Goal: Find specific page/section: Find specific page/section

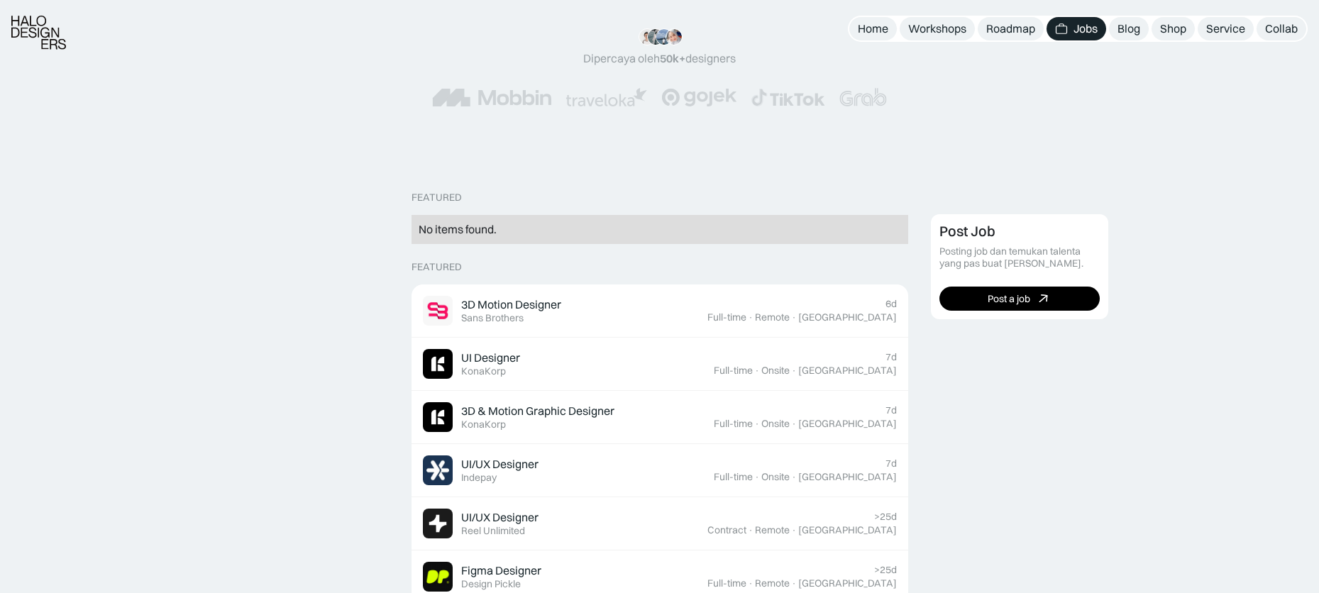
scroll to position [197, 0]
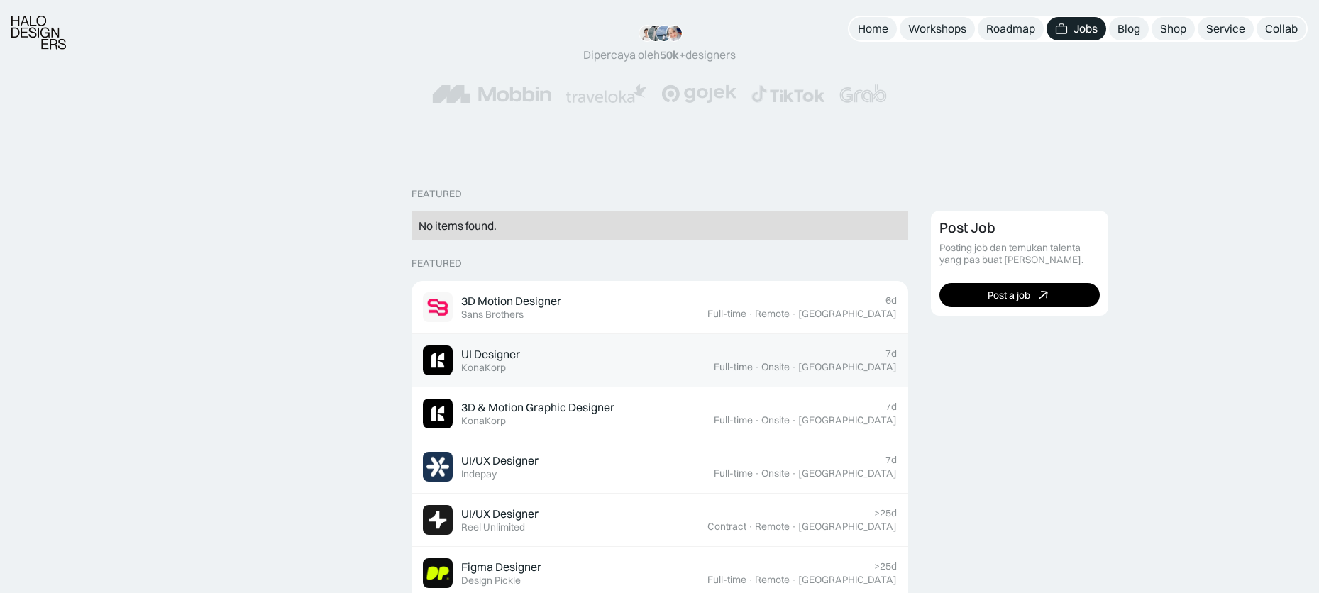
click at [817, 358] on div "7d Full-time · Onsite · Jakarta" at bounding box center [805, 361] width 183 height 26
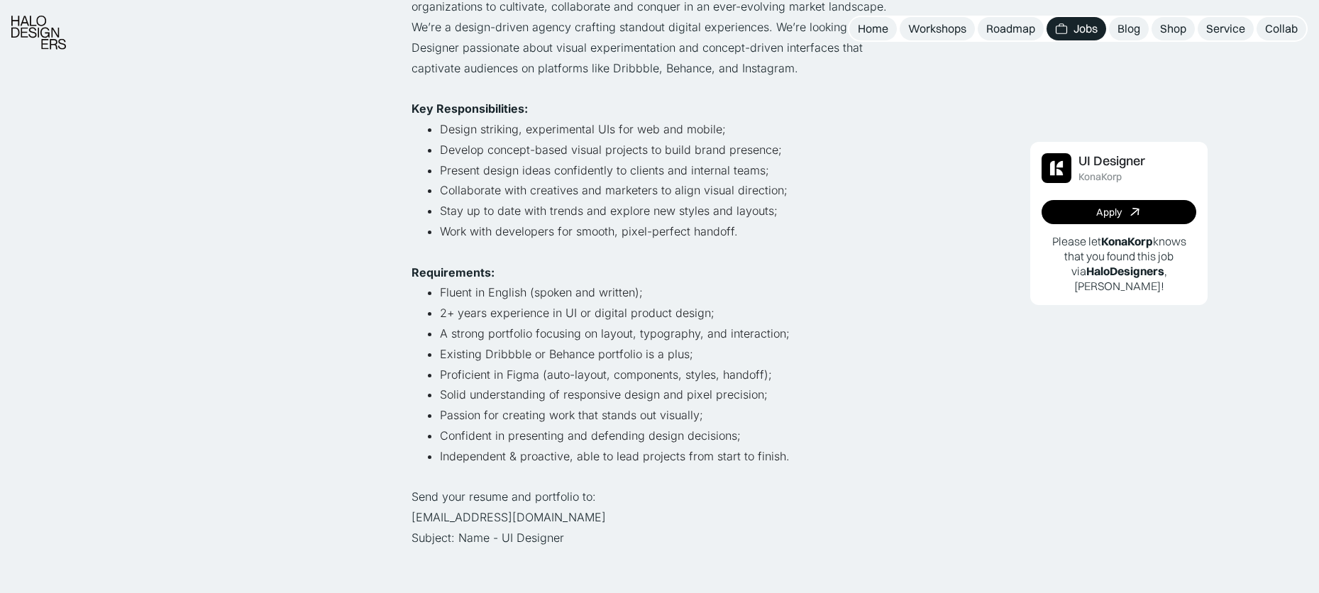
scroll to position [334, 0]
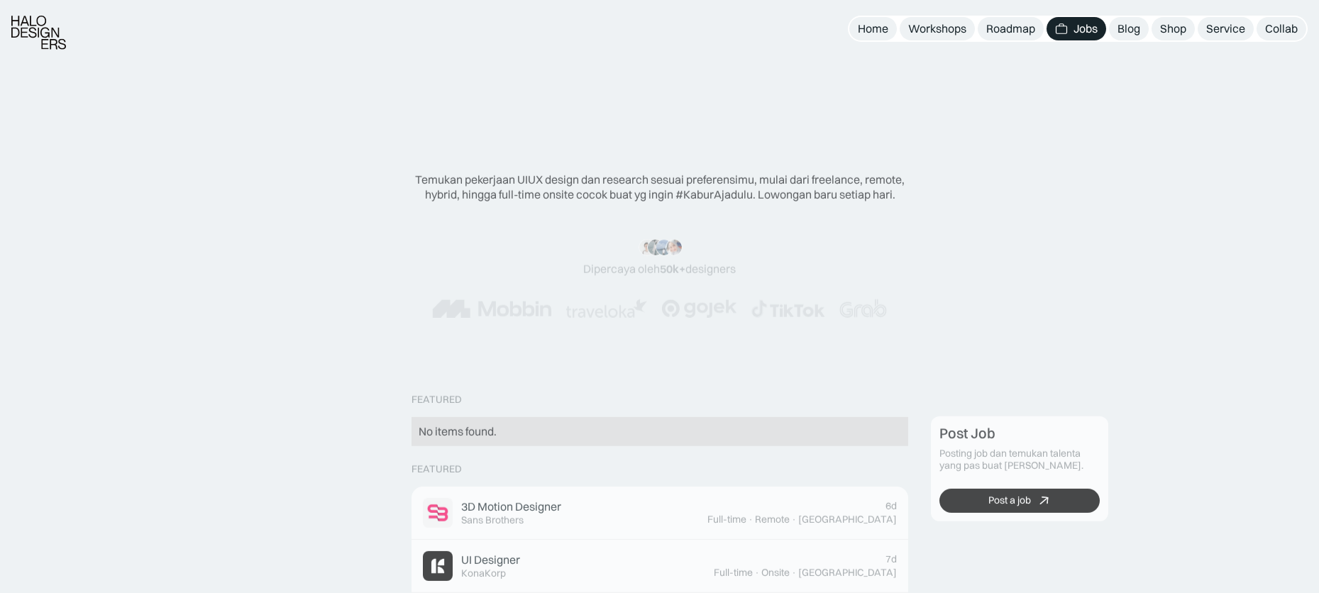
scroll to position [226, 0]
